Goal: Task Accomplishment & Management: Manage account settings

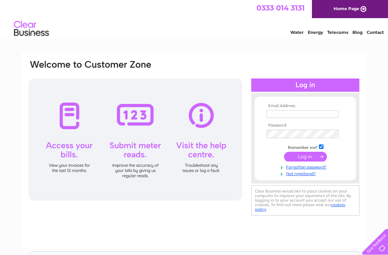
click at [284, 115] on input "text" at bounding box center [303, 114] width 72 height 8
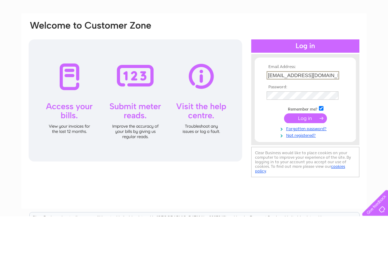
type input "bovingtontailors@btconnect.com"
click at [304, 151] on td at bounding box center [305, 157] width 81 height 13
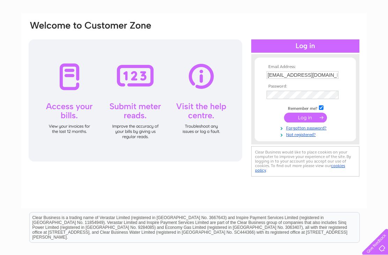
click at [303, 119] on input "submit" at bounding box center [305, 118] width 43 height 10
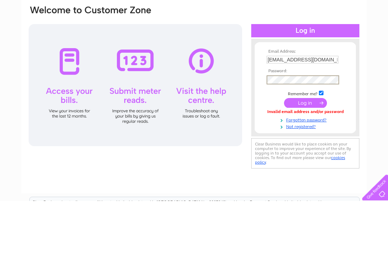
click at [302, 152] on input "submit" at bounding box center [305, 157] width 43 height 10
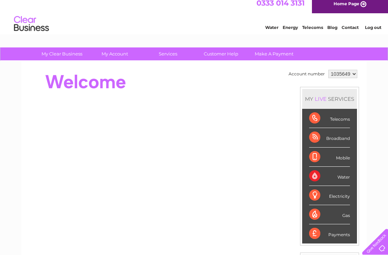
scroll to position [7, 0]
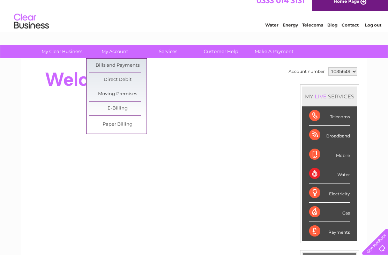
click at [130, 66] on link "Bills and Payments" at bounding box center [118, 66] width 58 height 14
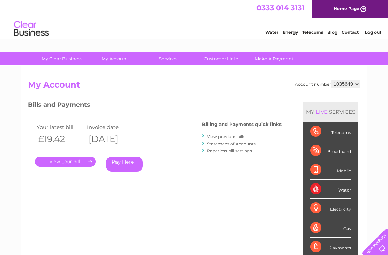
click at [229, 135] on link "View previous bills" at bounding box center [226, 136] width 38 height 5
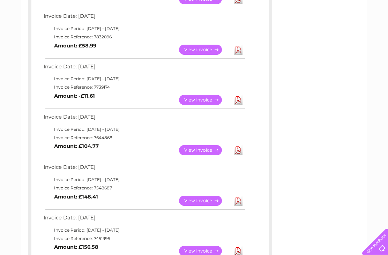
scroll to position [219, 0]
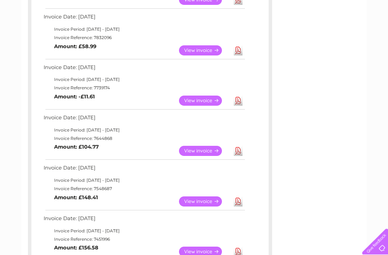
click at [196, 197] on link "View" at bounding box center [204, 202] width 51 height 10
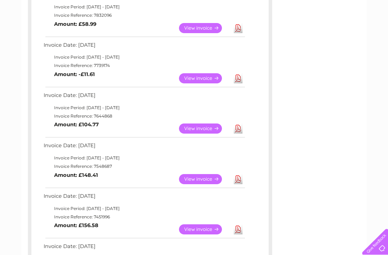
click at [195, 126] on link "View" at bounding box center [204, 128] width 51 height 10
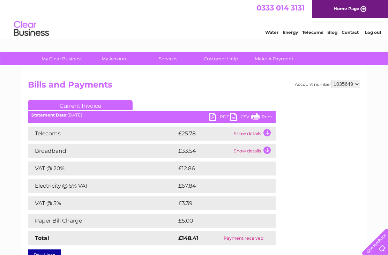
click at [270, 151] on td "Show details" at bounding box center [254, 151] width 44 height 14
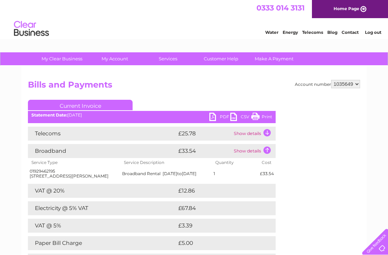
click at [263, 197] on td at bounding box center [268, 191] width 15 height 14
click at [263, 214] on td at bounding box center [268, 208] width 14 height 14
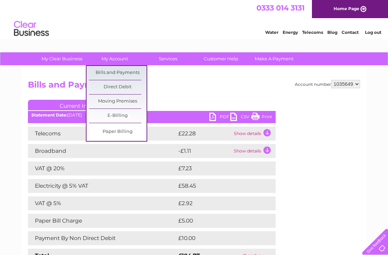
click at [117, 130] on link "Paper Billing" at bounding box center [118, 132] width 58 height 14
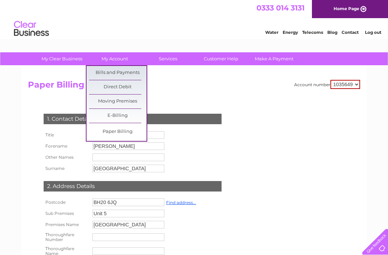
click at [128, 71] on link "Bills and Payments" at bounding box center [118, 73] width 58 height 14
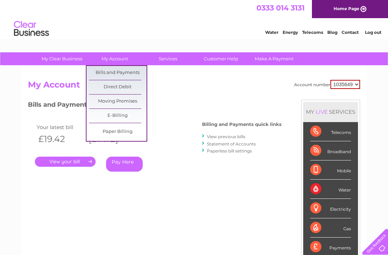
click at [128, 114] on link "E-Billing" at bounding box center [118, 116] width 58 height 14
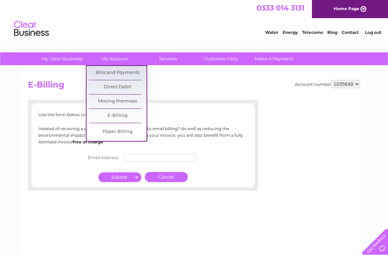
click at [132, 71] on link "Bills and Payments" at bounding box center [118, 73] width 58 height 14
click at [123, 75] on link "Bills and Payments" at bounding box center [118, 73] width 58 height 14
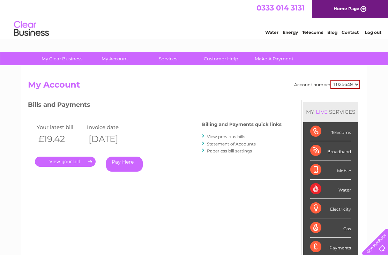
click at [224, 135] on link "View previous bills" at bounding box center [226, 136] width 38 height 5
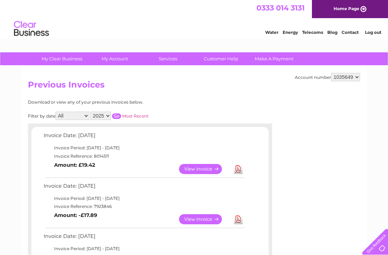
click at [200, 167] on link "View" at bounding box center [204, 169] width 51 height 10
click at [201, 220] on link "View" at bounding box center [204, 219] width 51 height 10
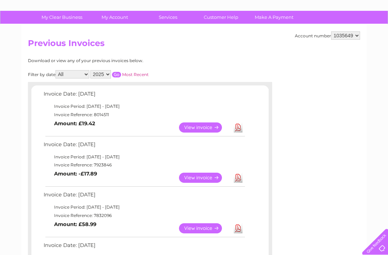
scroll to position [43, 0]
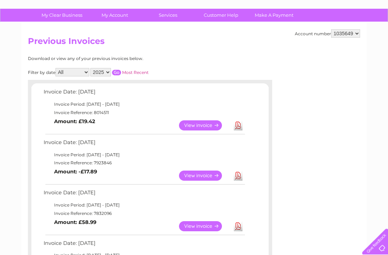
click at [197, 223] on link "View" at bounding box center [204, 227] width 51 height 10
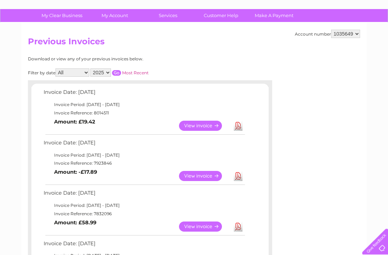
scroll to position [0, 0]
